Goal: Navigation & Orientation: Find specific page/section

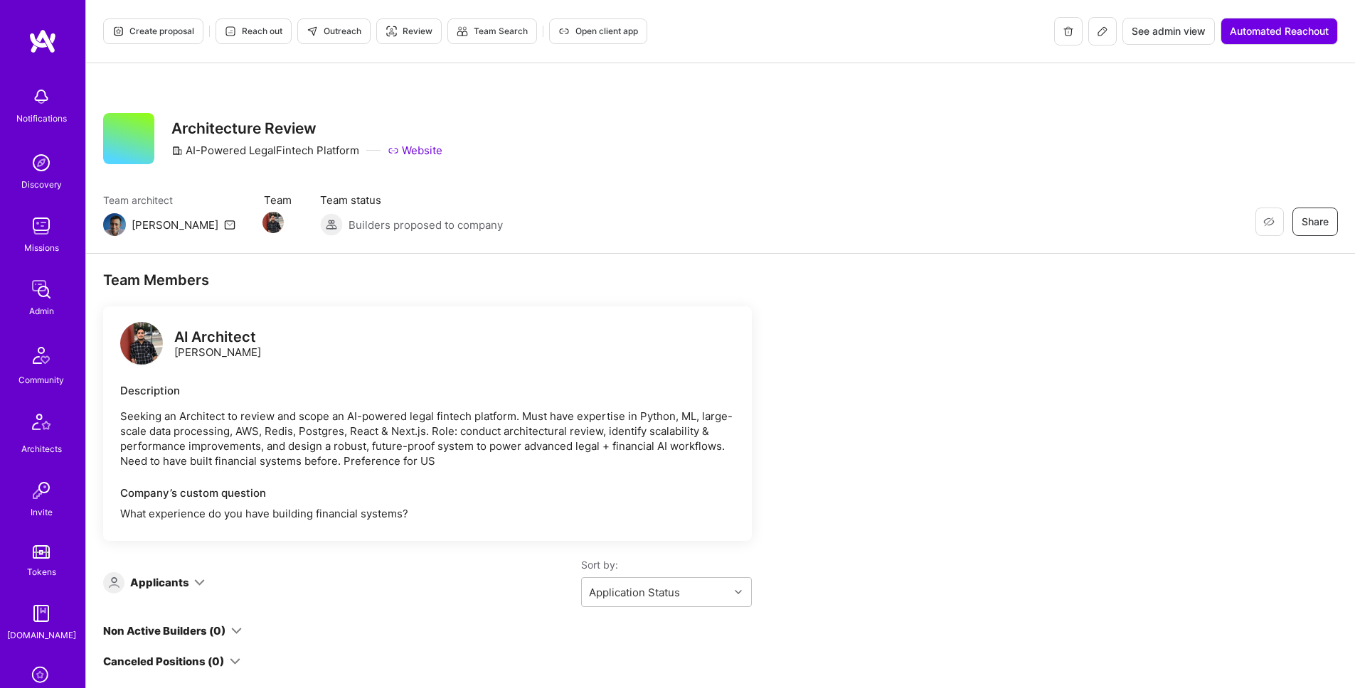
click at [1165, 34] on span "See admin view" at bounding box center [1168, 31] width 74 height 14
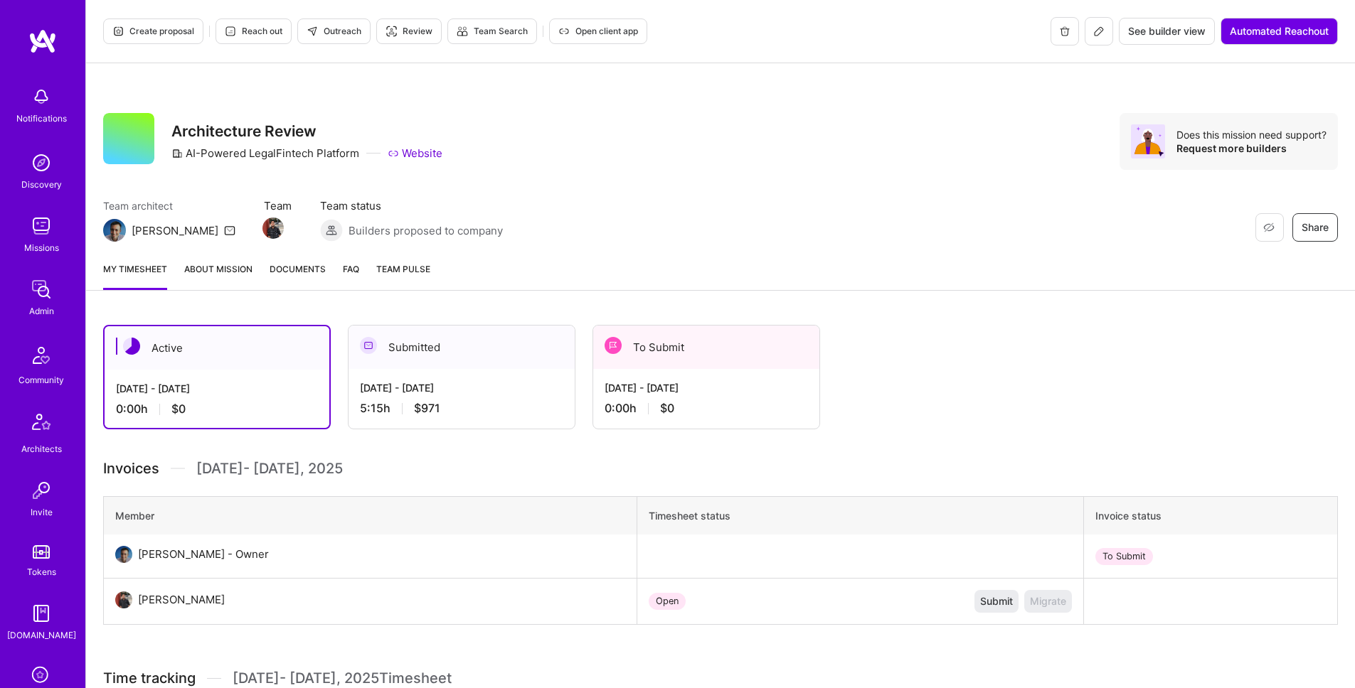
click at [218, 272] on link "About Mission" at bounding box center [218, 276] width 68 height 28
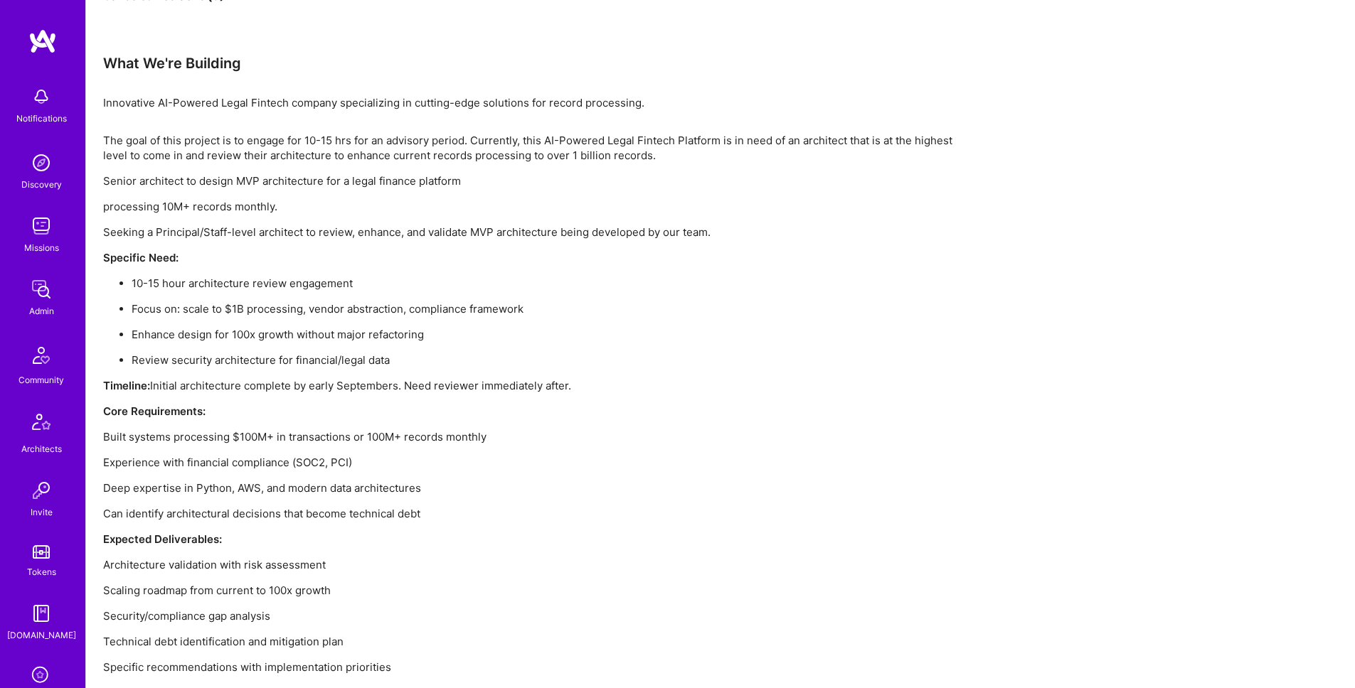
scroll to position [60, 0]
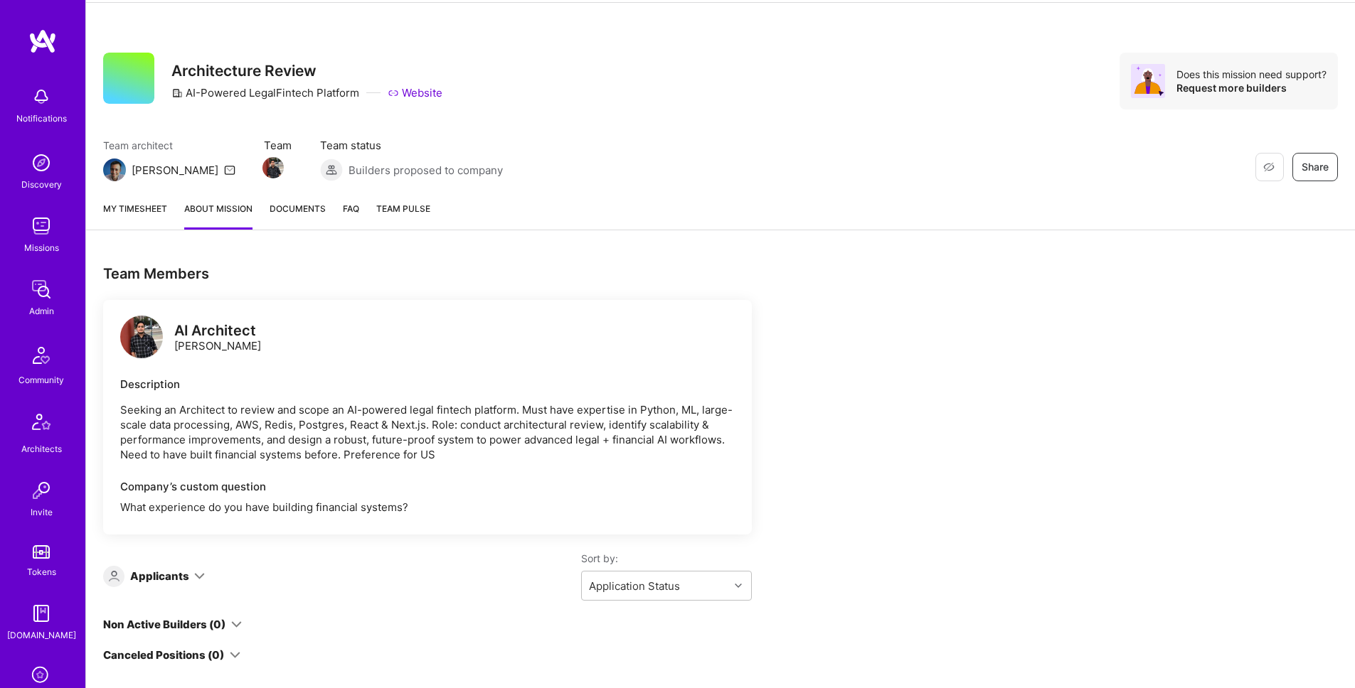
click at [298, 206] on span "Documents" at bounding box center [297, 208] width 56 height 15
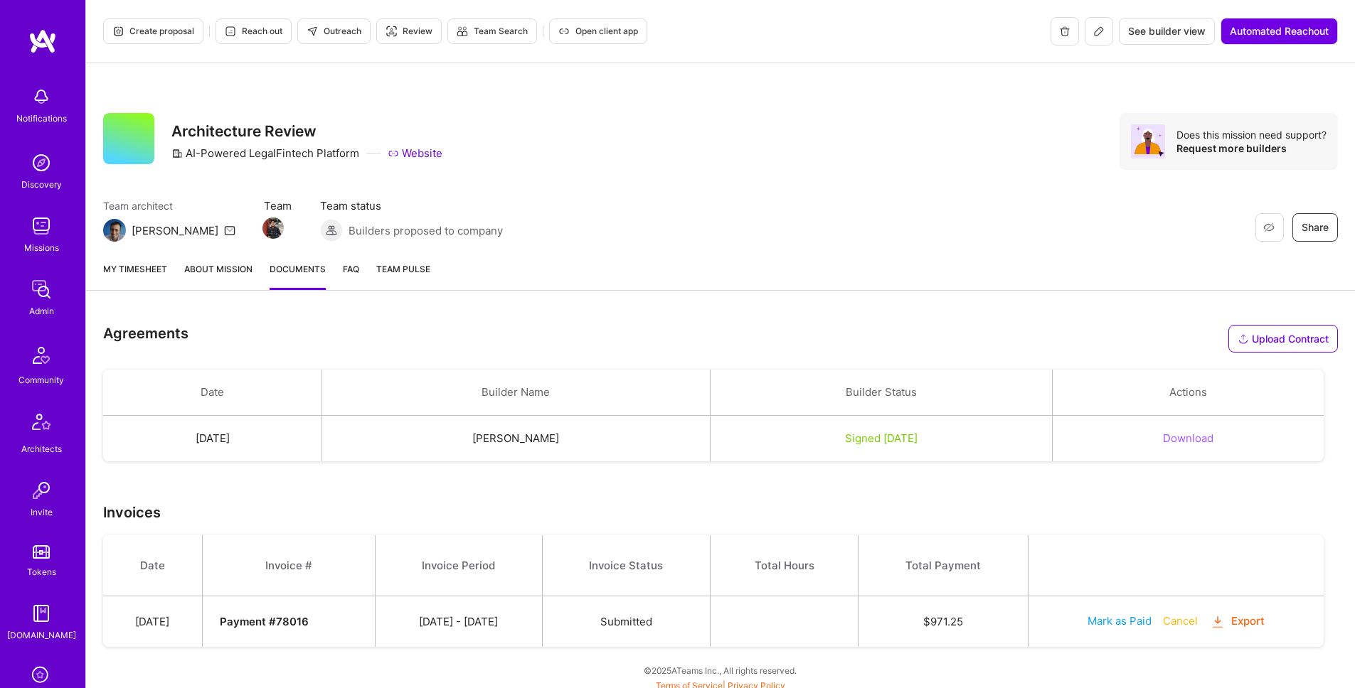
click at [399, 267] on span "Team Pulse" at bounding box center [403, 269] width 54 height 11
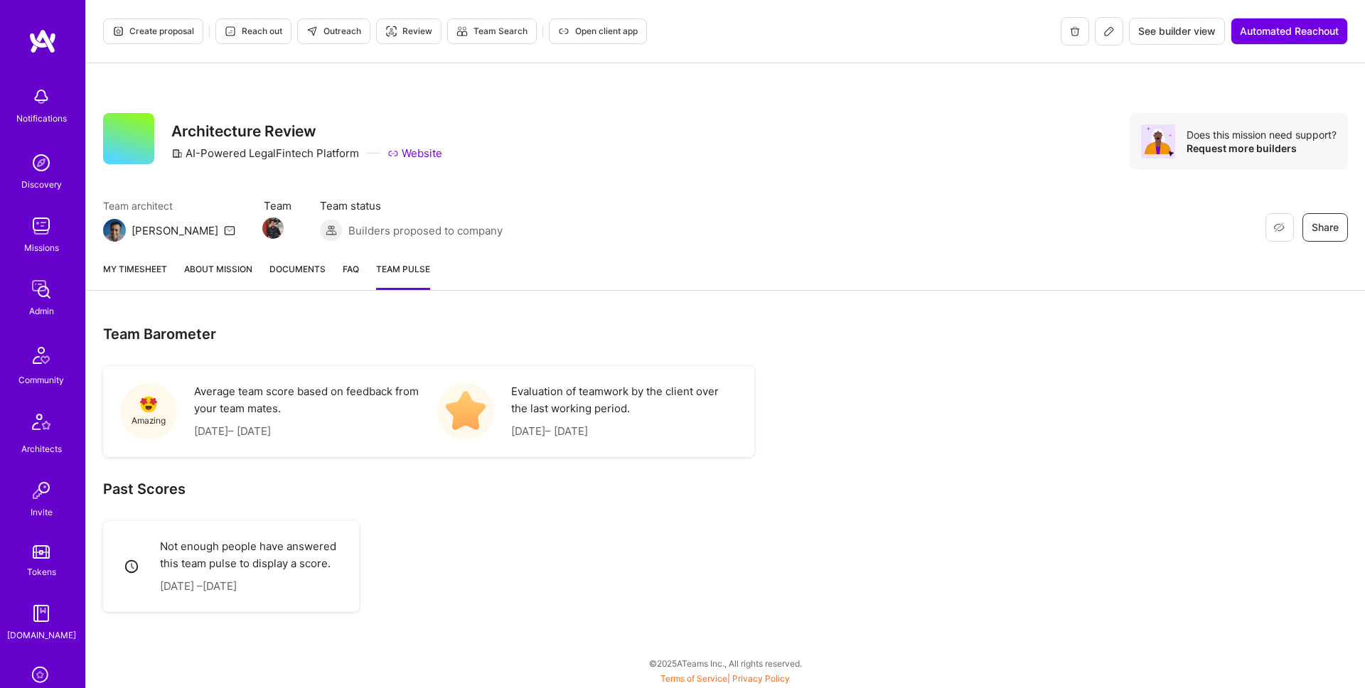
click at [132, 279] on link "My timesheet" at bounding box center [135, 276] width 64 height 28
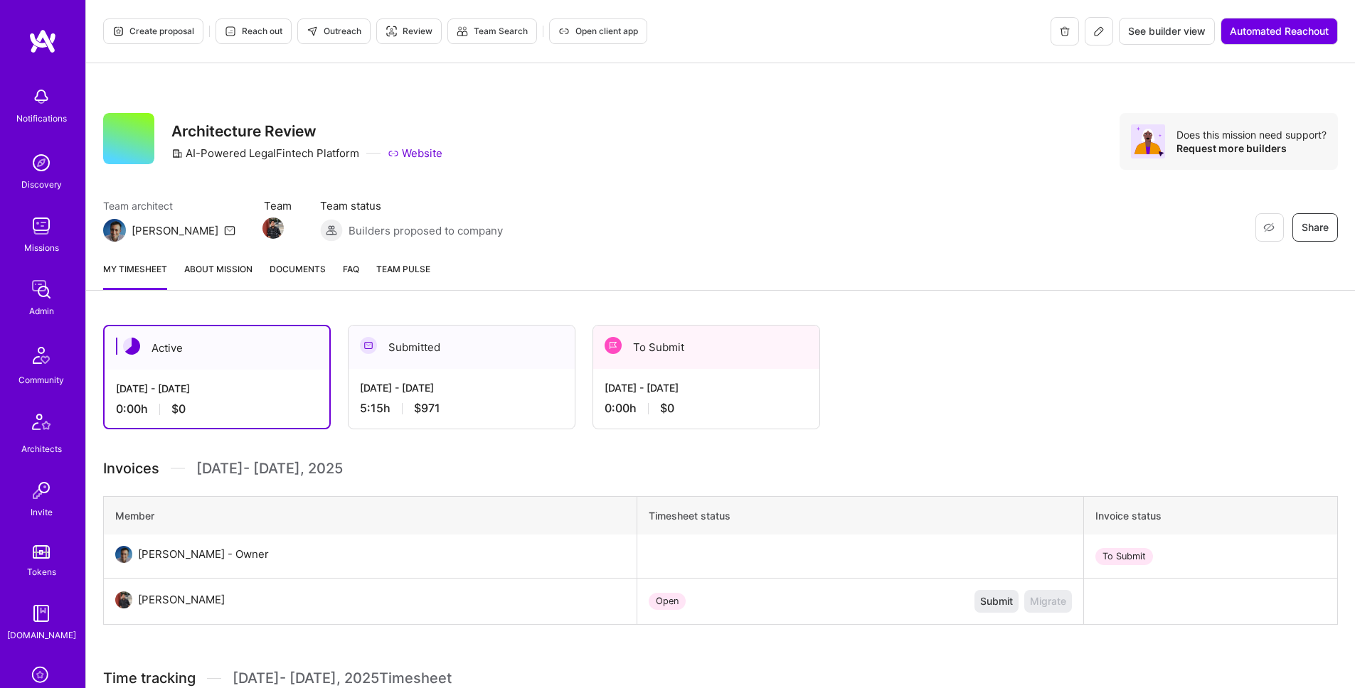
click at [224, 272] on link "About Mission" at bounding box center [218, 276] width 68 height 28
